Goal: Information Seeking & Learning: Understand process/instructions

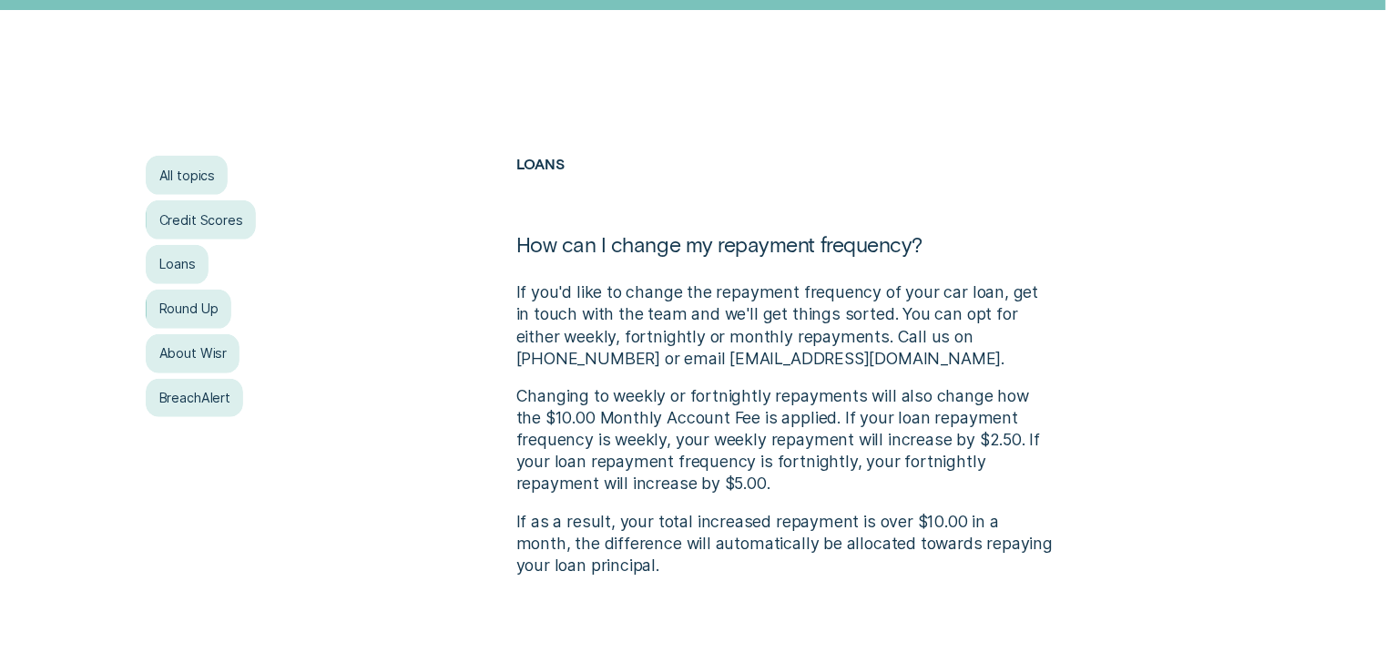
scroll to position [364, 0]
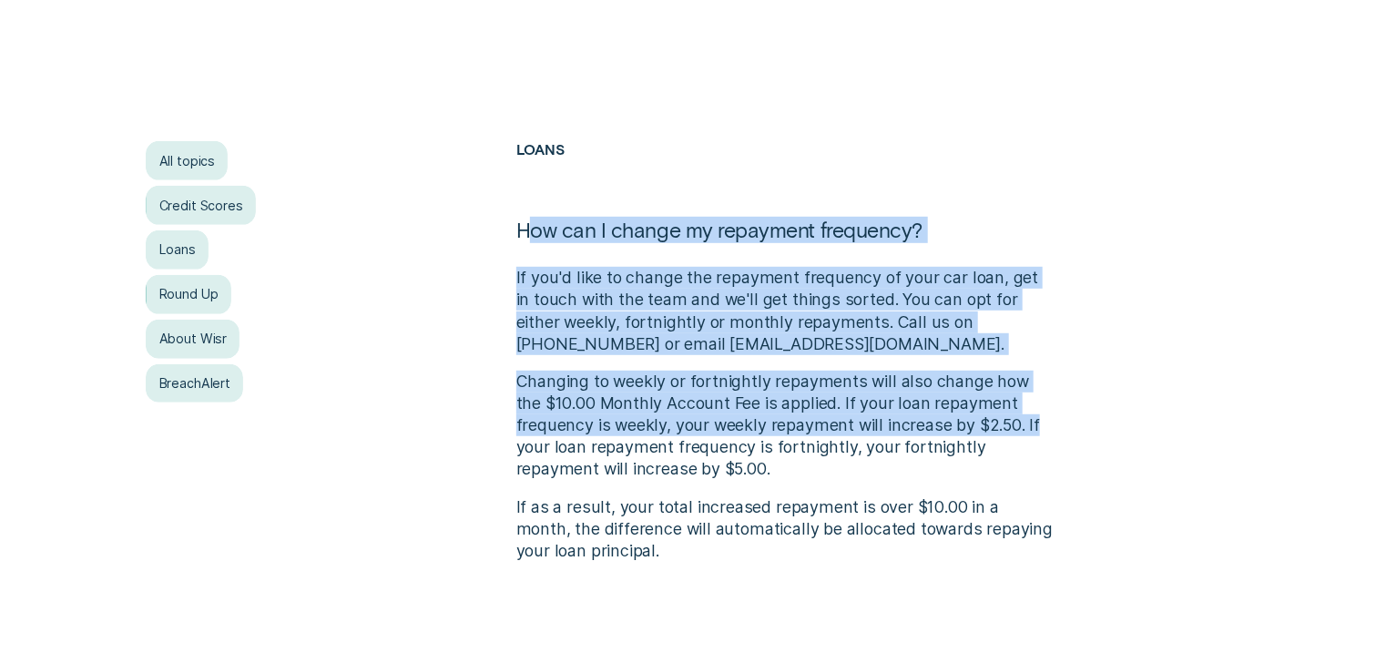
drag, startPoint x: 533, startPoint y: 256, endPoint x: 1038, endPoint y: 424, distance: 532.7
click at [1038, 424] on div "Loans How can I change my repayment frequency? If you'd like to change the repa…" at bounding box center [785, 370] width 555 height 459
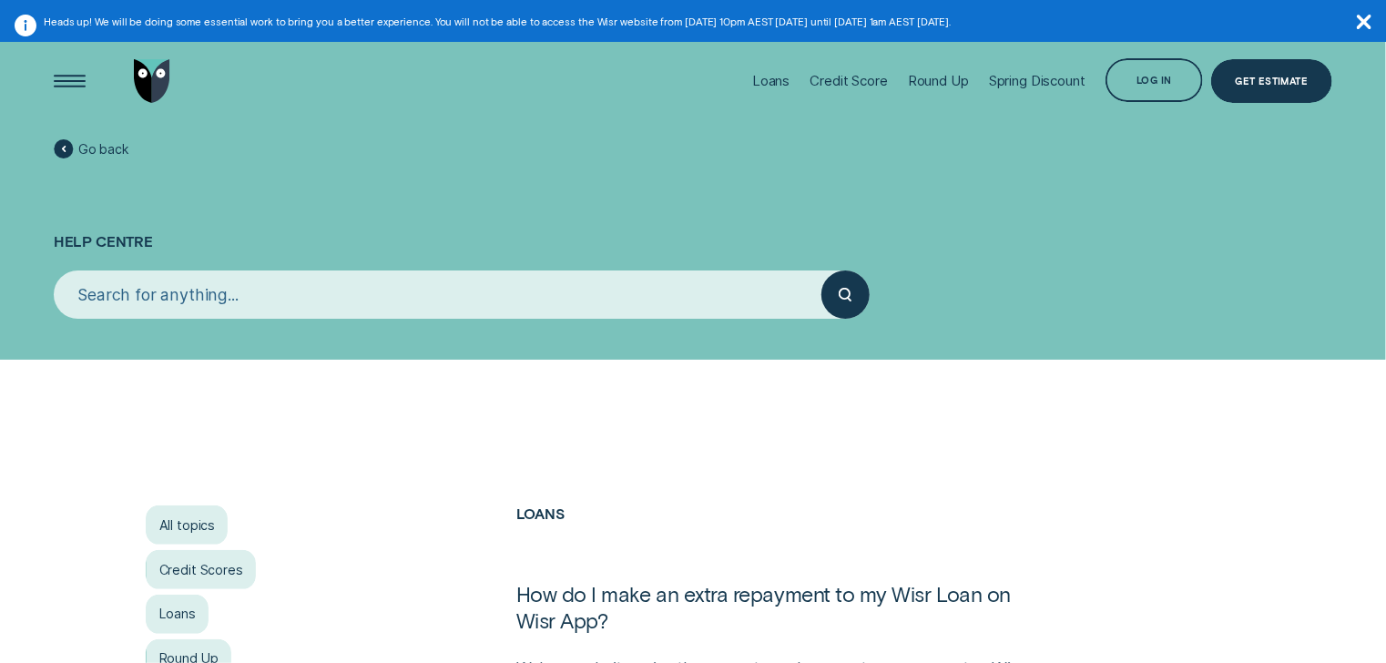
click at [1359, 22] on icon "button" at bounding box center [1364, 22] width 15 height 15
